Goal: Register for event/course

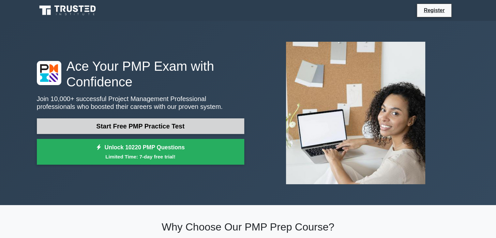
click at [202, 124] on link "Start Free PMP Practice Test" at bounding box center [140, 126] width 207 height 16
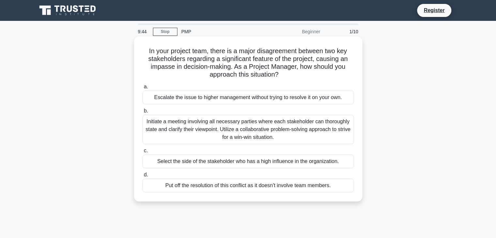
click at [271, 135] on div "Initiate a meeting involving all necessary parties where each stakeholder can t…" at bounding box center [248, 129] width 211 height 29
click at [143, 113] on input "b. Initiate a meeting involving all necessary parties where each stakeholder ca…" at bounding box center [143, 111] width 0 height 4
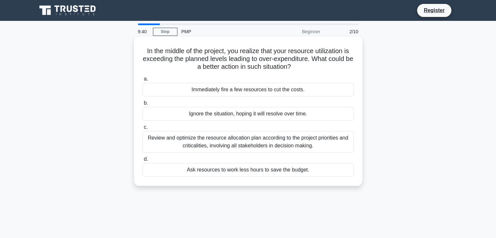
click at [242, 144] on div "Review and optimize the resource allocation plan according to the project prior…" at bounding box center [248, 142] width 211 height 22
click at [143, 129] on input "c. Review and optimize the resource allocation plan according to the project pr…" at bounding box center [143, 127] width 0 height 4
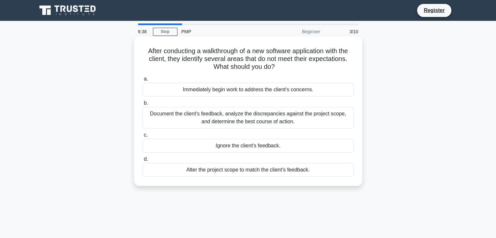
click at [238, 119] on div "Document the client's feedback, analyze the discrepancies against the project s…" at bounding box center [248, 118] width 211 height 22
click at [143, 105] on input "b. Document the client's feedback, analyze the discrepancies against the projec…" at bounding box center [143, 103] width 0 height 4
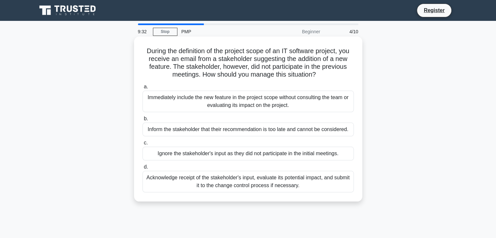
click at [268, 186] on div "Acknowledge receipt of the stakeholder's input, evaluate its potential impact, …" at bounding box center [248, 182] width 211 height 22
click at [143, 169] on input "d. Acknowledge receipt of the stakeholder's input, evaluate its potential impac…" at bounding box center [143, 167] width 0 height 4
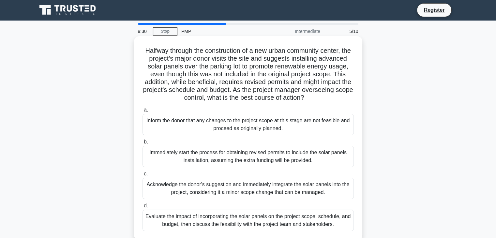
scroll to position [98, 0]
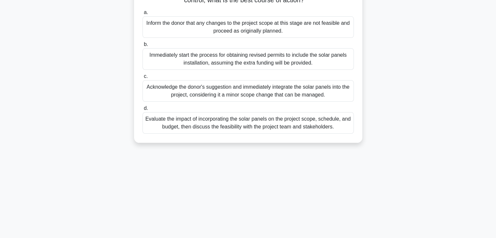
click at [246, 133] on div "Evaluate the impact of incorporating the solar panels on the project scope, sch…" at bounding box center [248, 123] width 211 height 22
click at [143, 111] on input "d. Evaluate the impact of incorporating the solar panels on the project scope, …" at bounding box center [143, 108] width 0 height 4
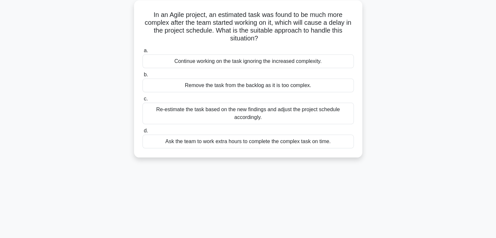
scroll to position [0, 0]
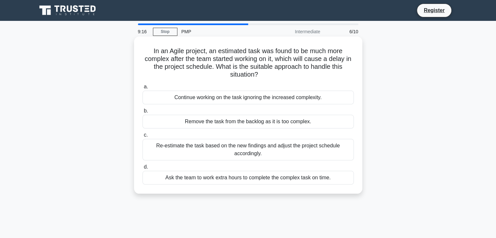
click at [275, 154] on div "Re-estimate the task based on the new findings and adjust the project schedule …" at bounding box center [248, 150] width 211 height 22
click at [143, 137] on input "c. Re-estimate the task based on the new findings and adjust the project schedu…" at bounding box center [143, 135] width 0 height 4
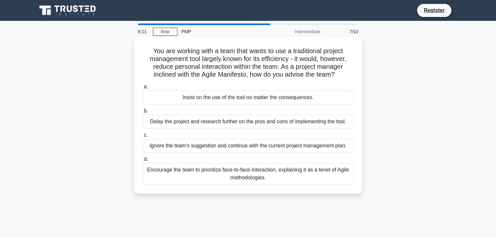
click at [264, 175] on div "Encourage the team to prioritize face-to-face interaction, explaining it as a t…" at bounding box center [248, 174] width 211 height 22
click at [143, 161] on input "d. Encourage the team to prioritize face-to-face interaction, explaining it as …" at bounding box center [143, 159] width 0 height 4
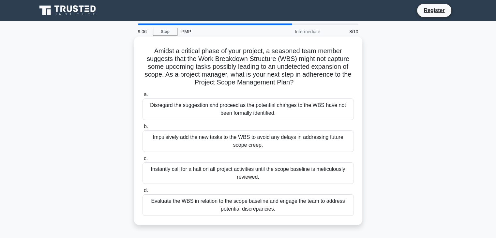
click at [246, 211] on div "Evaluate the WBS in relation to the scope baseline and engage the team to addre…" at bounding box center [248, 205] width 211 height 22
click at [143, 193] on input "d. Evaluate the WBS in relation to the scope baseline and engage the team to ad…" at bounding box center [143, 191] width 0 height 4
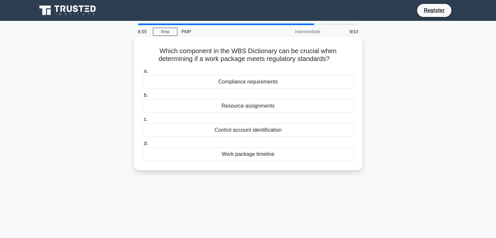
click at [286, 106] on div "Resource assignments" at bounding box center [248, 106] width 211 height 14
click at [143, 98] on input "b. Resource assignments" at bounding box center [143, 95] width 0 height 4
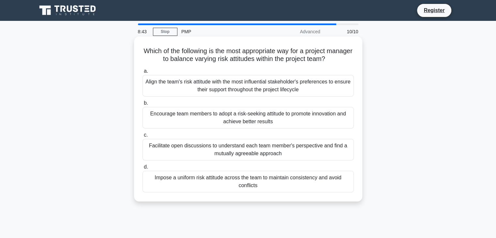
click at [235, 156] on div "Facilitate open discussions to understand each team member's perspective and fi…" at bounding box center [248, 150] width 211 height 22
click at [143, 137] on input "c. Facilitate open discussions to understand each team member's perspective and…" at bounding box center [143, 135] width 0 height 4
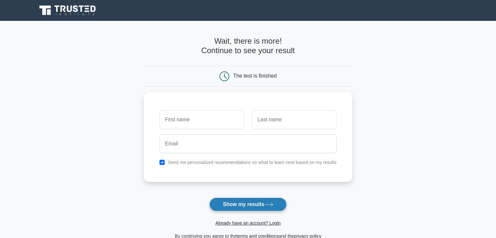
click at [279, 205] on button "Show my results" at bounding box center [247, 205] width 77 height 14
type input "[PERSON_NAME]"
click at [276, 205] on button "Show my results" at bounding box center [247, 205] width 77 height 14
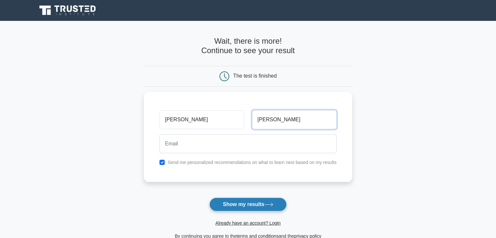
type input "[PERSON_NAME]"
click at [273, 206] on icon at bounding box center [268, 205] width 9 height 4
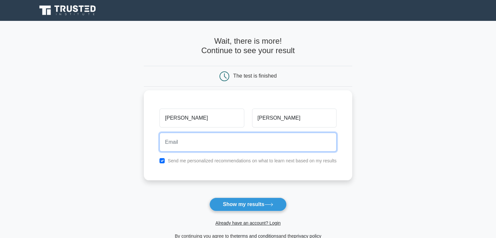
click at [272, 145] on input "email" at bounding box center [247, 142] width 177 height 19
